Goal: Information Seeking & Learning: Learn about a topic

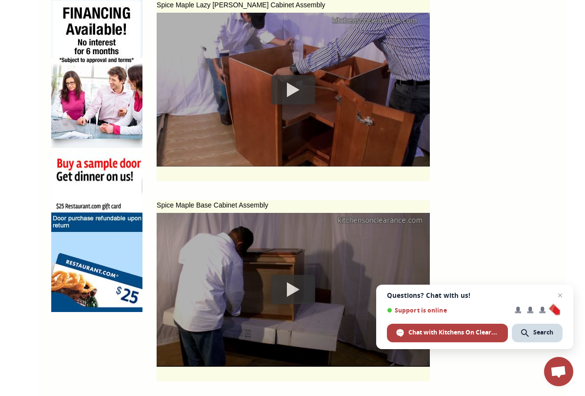
scroll to position [628, 0]
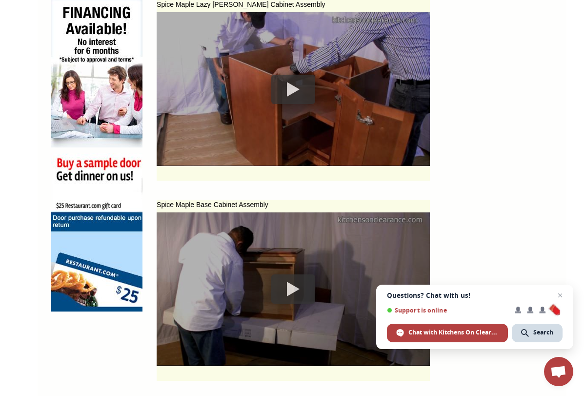
click at [271, 294] on div at bounding box center [293, 288] width 44 height 29
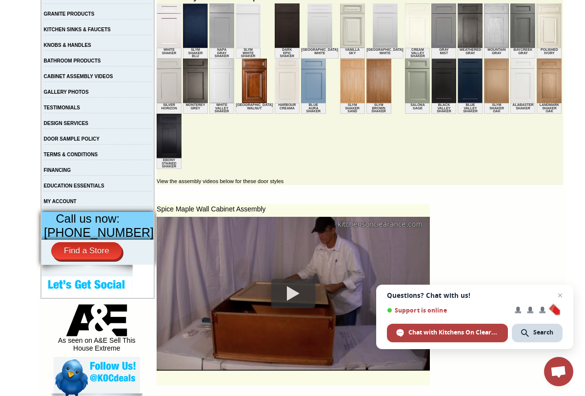
scroll to position [223, 0]
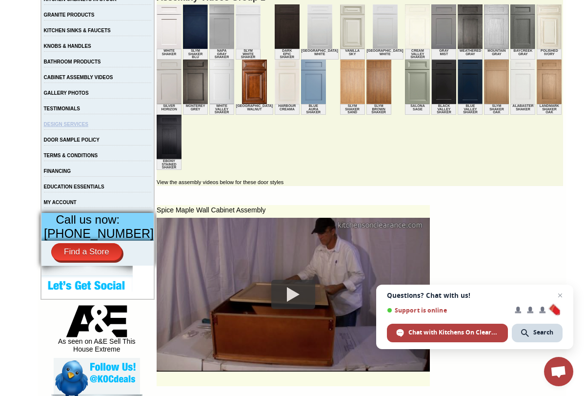
click at [89, 127] on link "DESIGN SERVICES" at bounding box center [66, 124] width 45 height 5
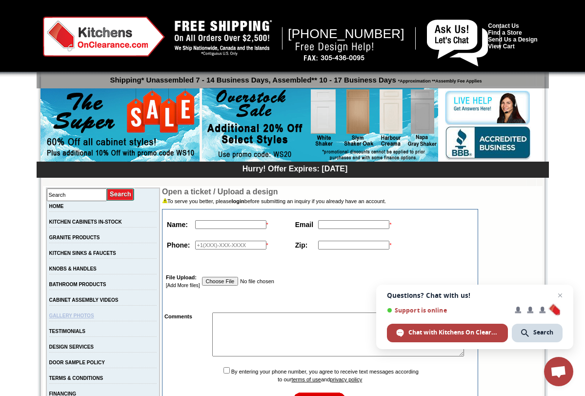
click at [85, 318] on link "GALLERY PHOTOS" at bounding box center [71, 315] width 45 height 5
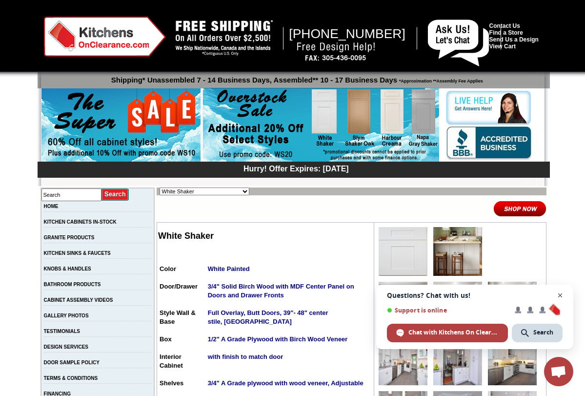
click at [559, 295] on span "Open chat" at bounding box center [561, 296] width 12 height 12
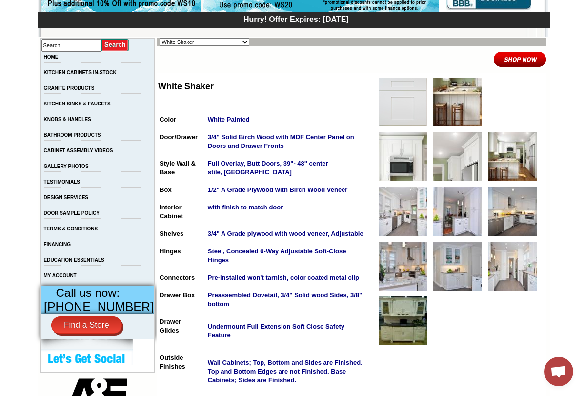
scroll to position [150, 0]
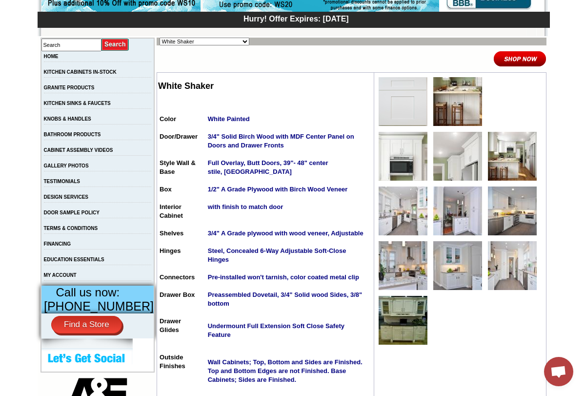
click at [390, 219] on img at bounding box center [403, 211] width 49 height 49
